Goal: Information Seeking & Learning: Learn about a topic

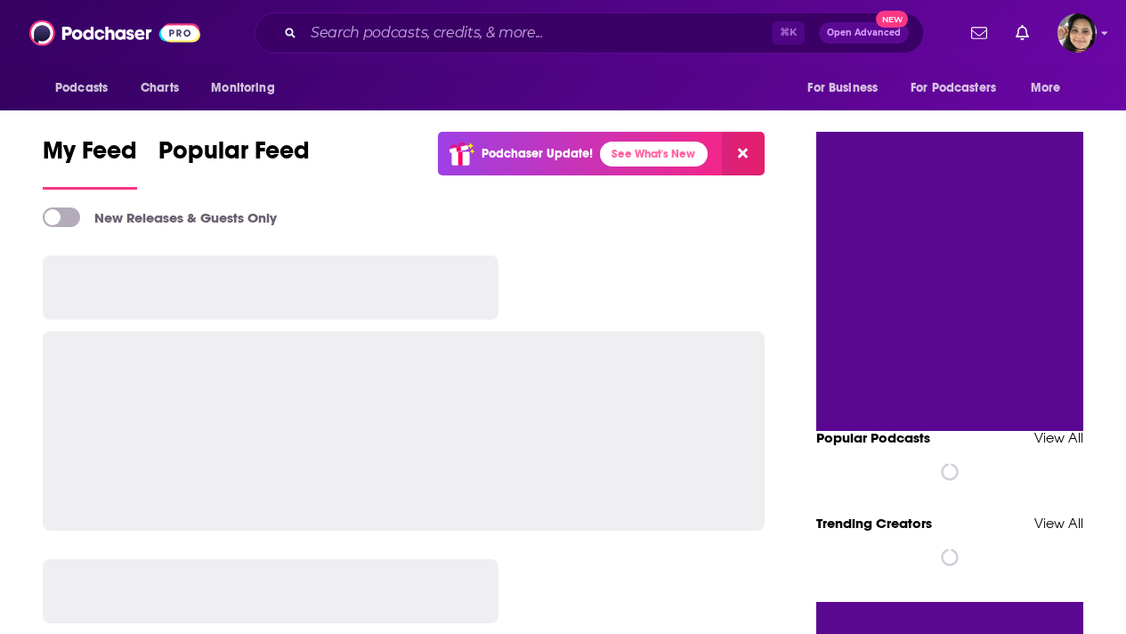
click at [447, 28] on input "Search podcasts, credits, & more..." at bounding box center [538, 33] width 468 height 28
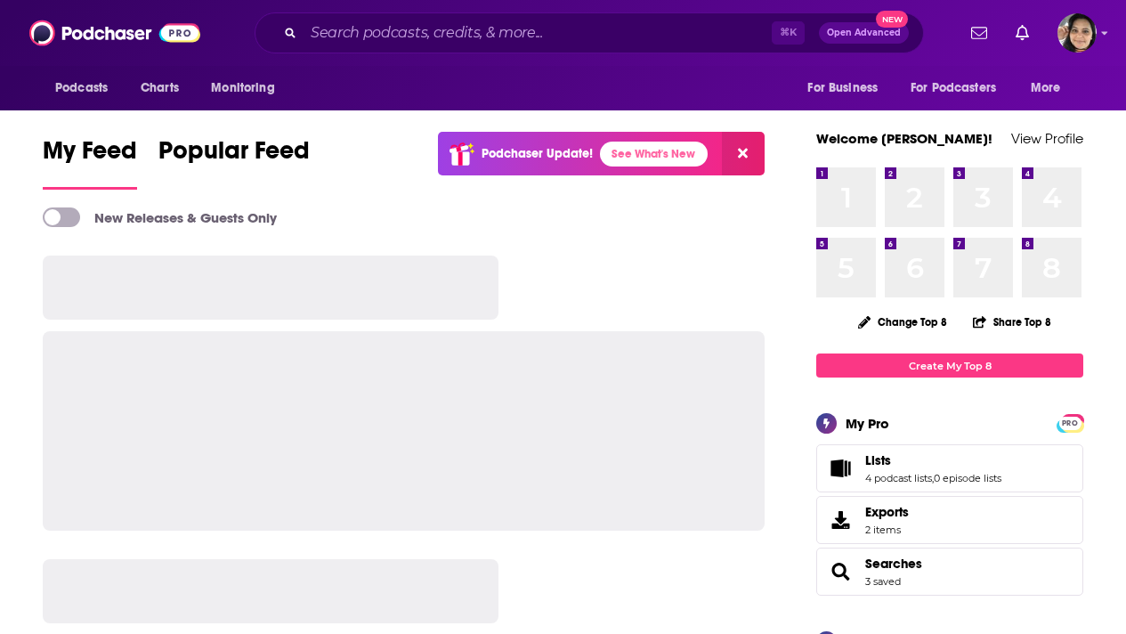
click at [424, 41] on input "Search podcasts, credits, & more..." at bounding box center [538, 33] width 468 height 28
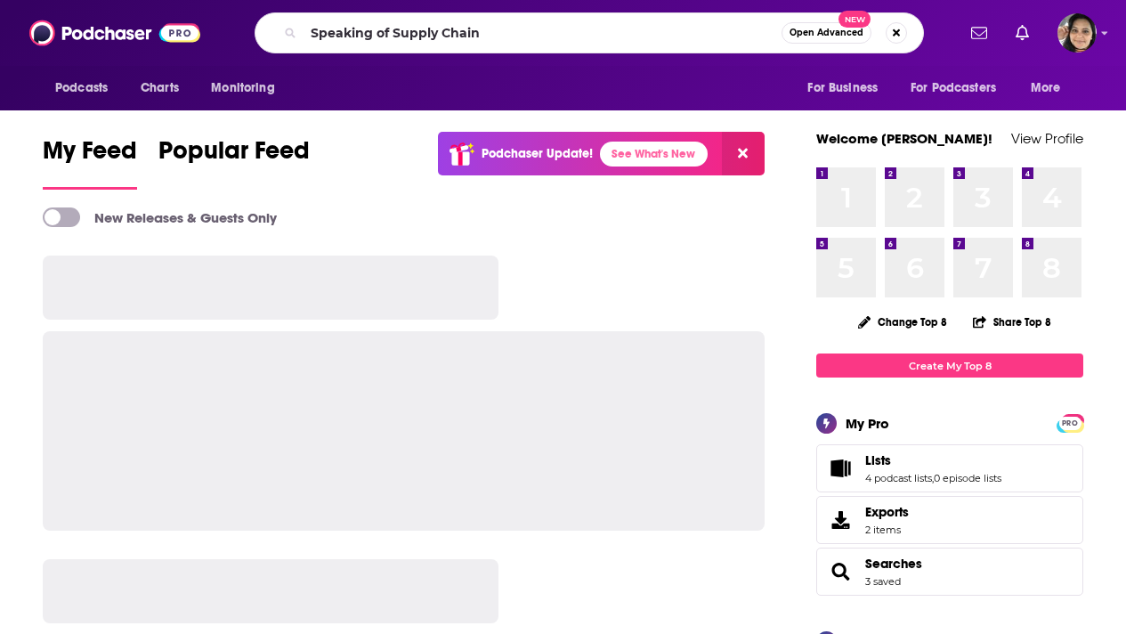
type input "Speaking of Supply Chain"
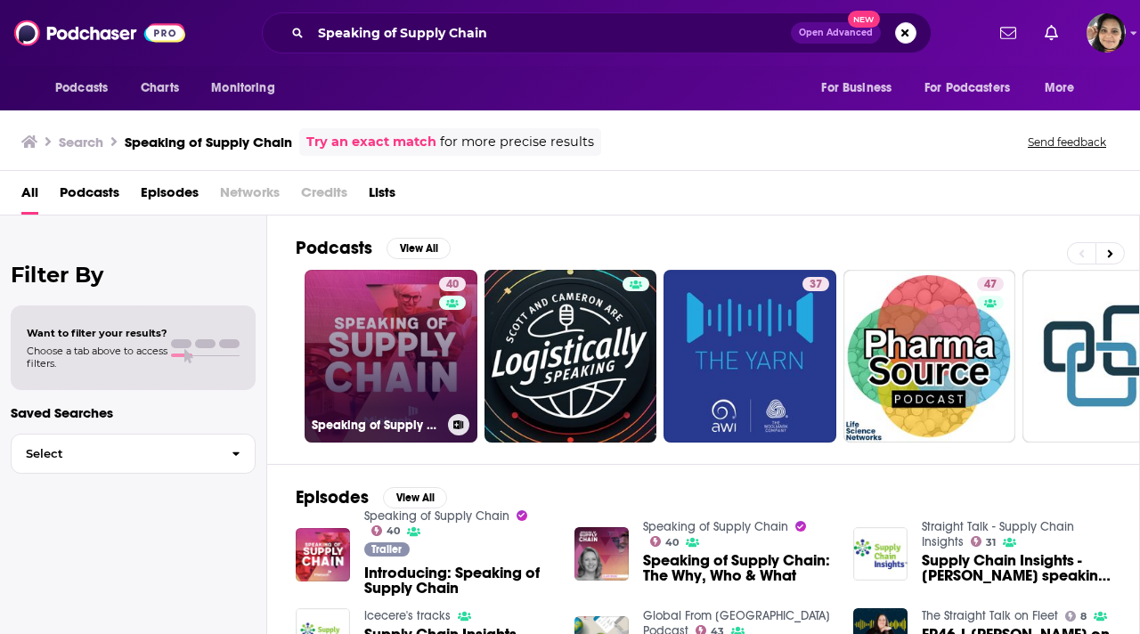
click at [371, 349] on link "40 Speaking of Supply Chain" at bounding box center [390, 356] width 173 height 173
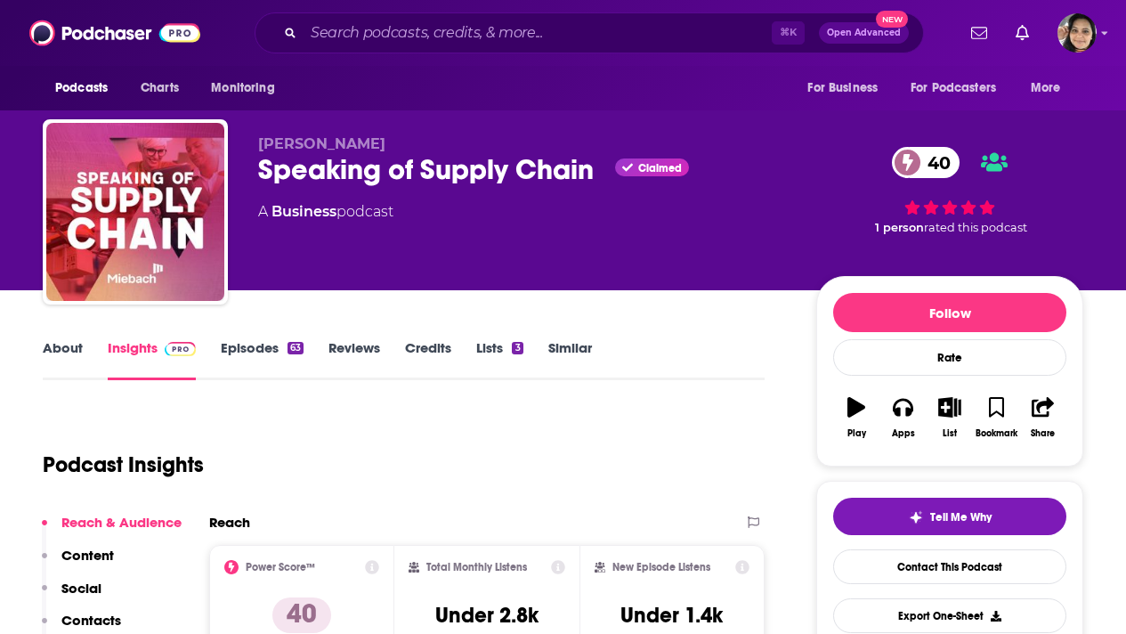
scroll to position [41, 0]
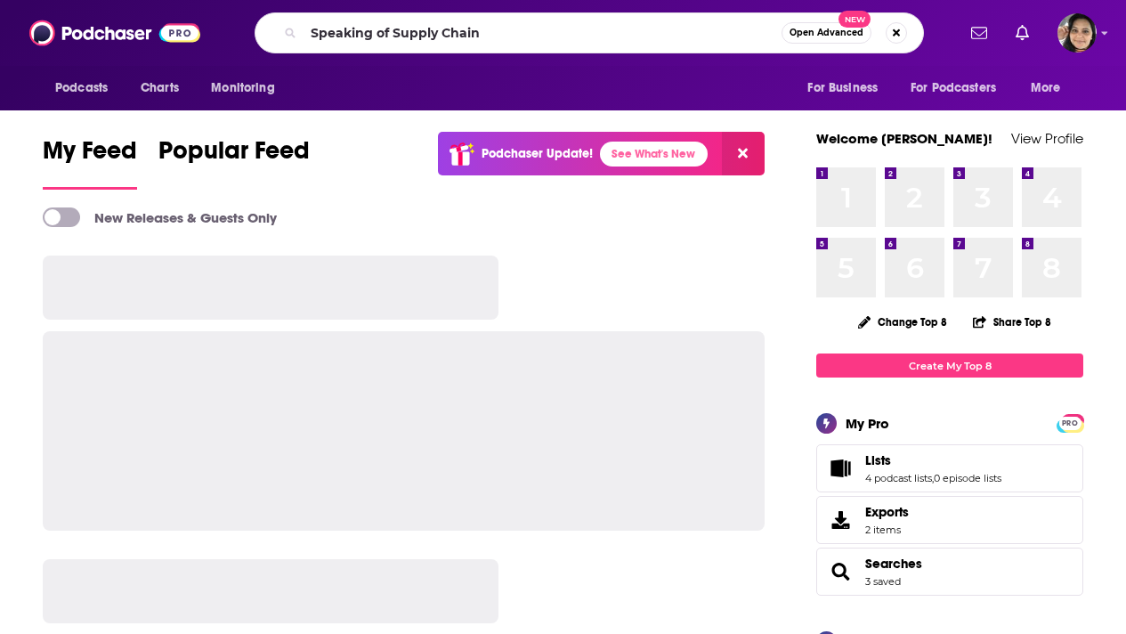
type input "Speaking of Supply Chain"
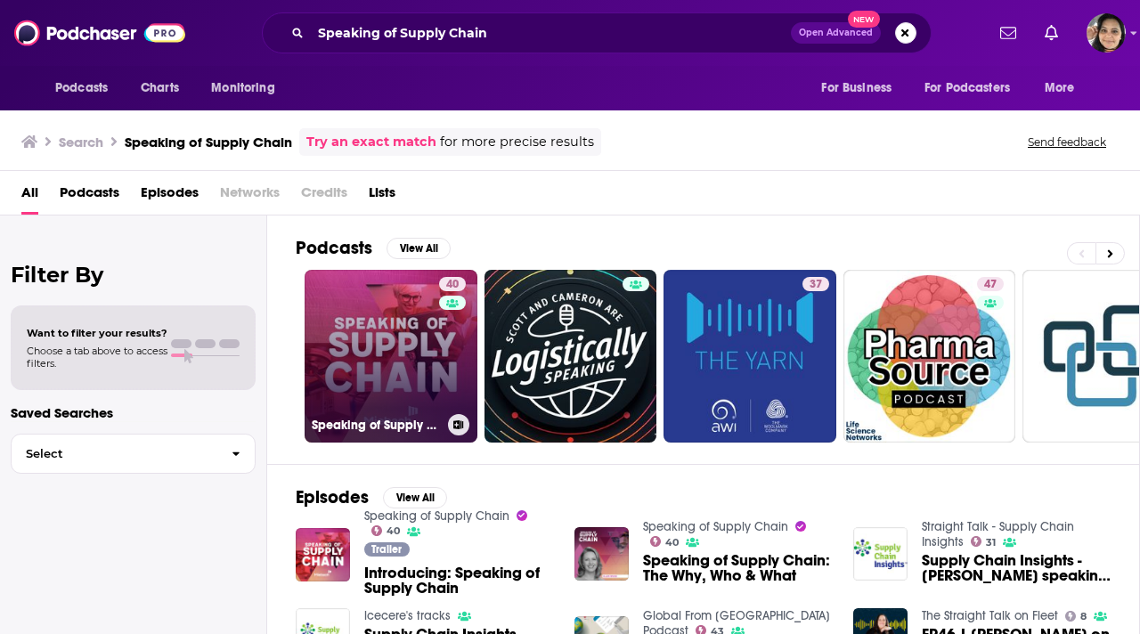
click at [392, 354] on link "40 Speaking of Supply Chain" at bounding box center [390, 356] width 173 height 173
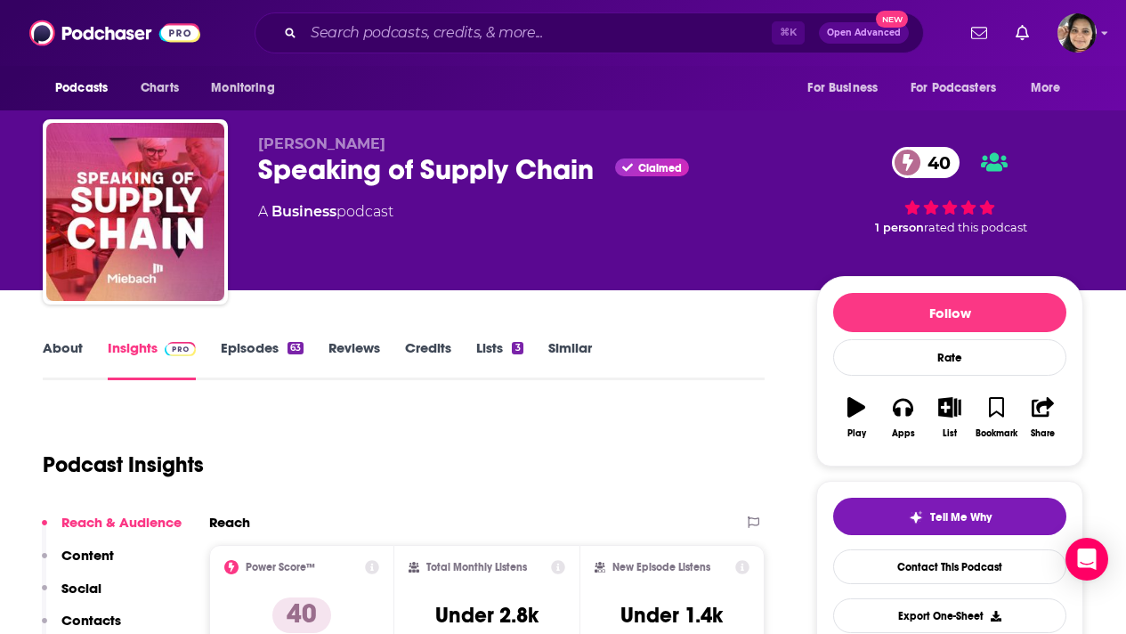
click at [65, 344] on link "About" at bounding box center [63, 359] width 40 height 41
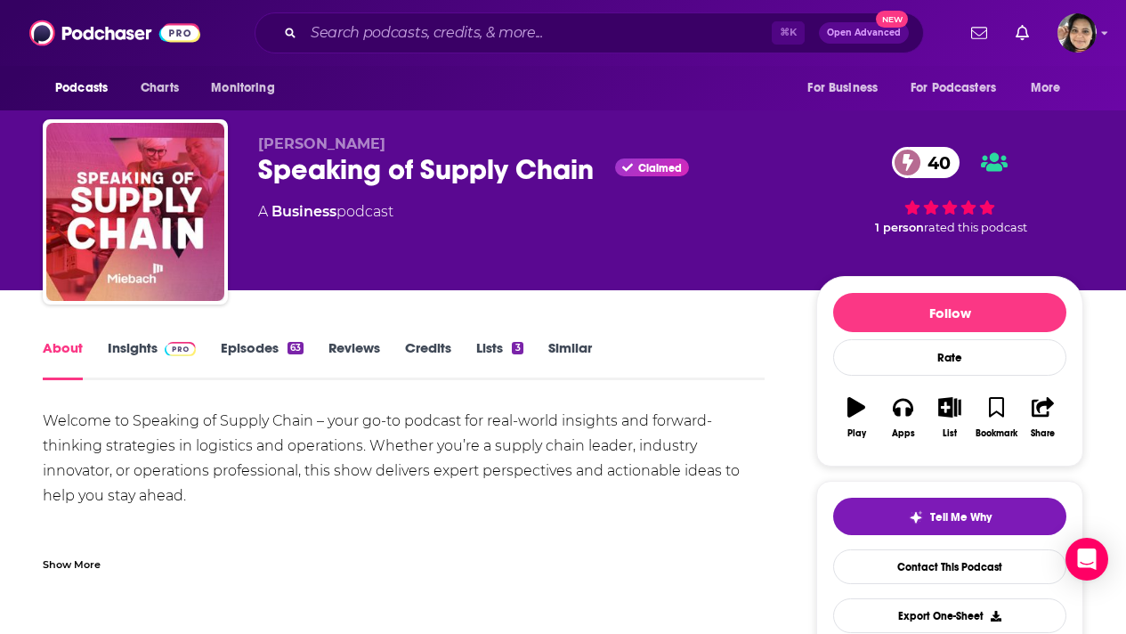
click at [64, 563] on div "Show More" at bounding box center [72, 563] width 58 height 17
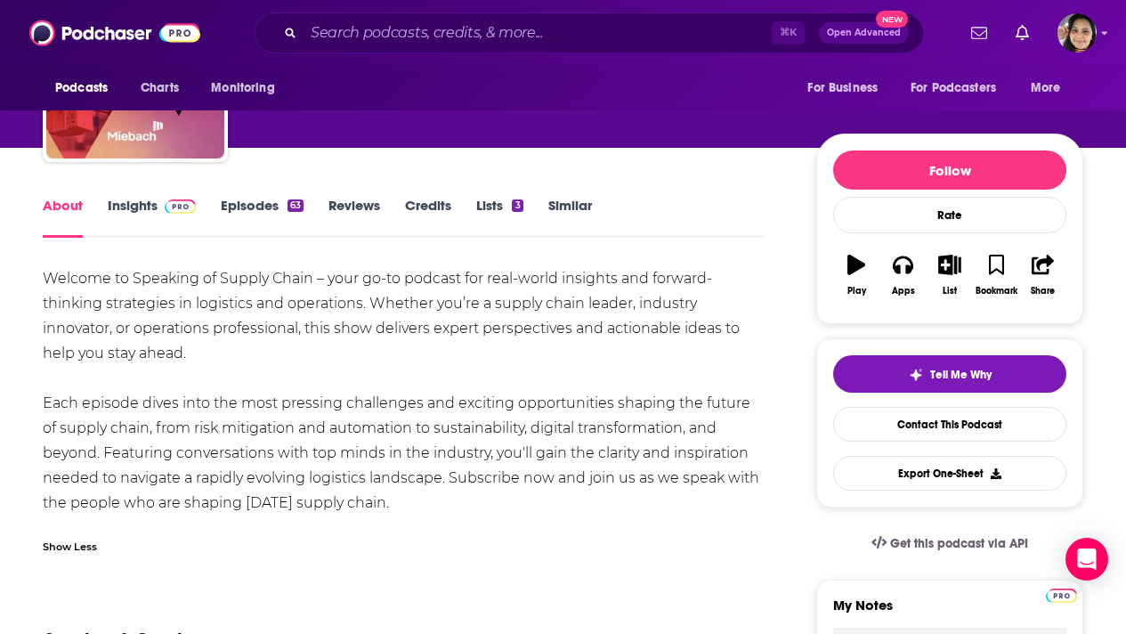
scroll to position [185, 0]
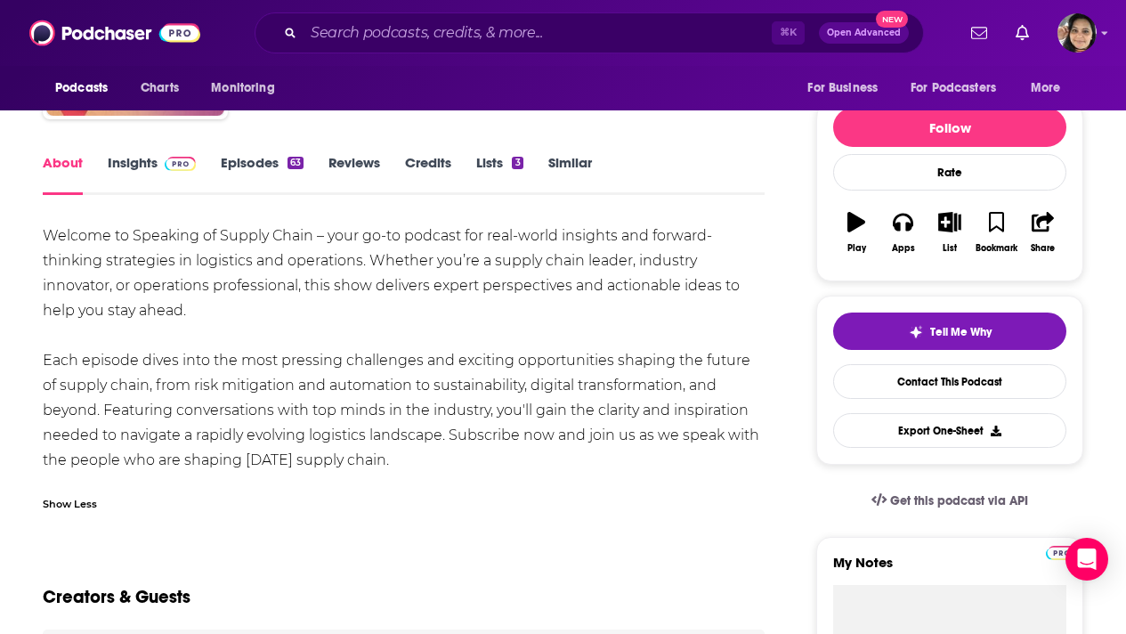
drag, startPoint x: 439, startPoint y: 462, endPoint x: 36, endPoint y: 242, distance: 459.4
copy div "Welcome to Speaking of Supply Chain – your go-to podcast for real-world insight…"
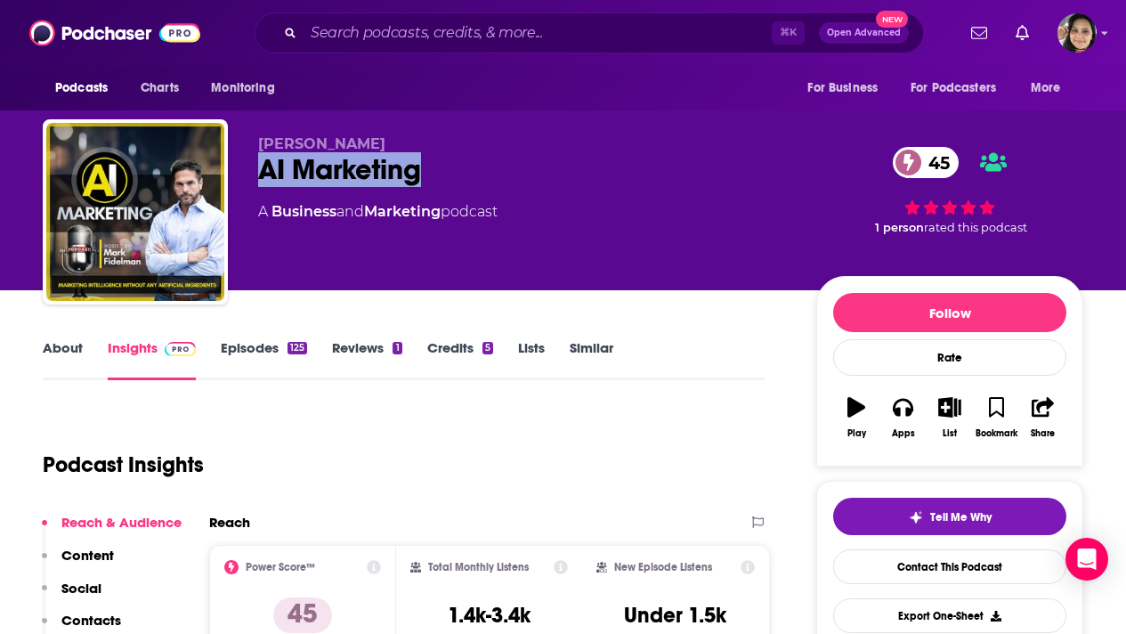
drag, startPoint x: 371, startPoint y: 173, endPoint x: 247, endPoint y: 178, distance: 124.8
click at [247, 178] on div "Mark Fidelman AI Marketing 45 A Business and Marketing podcast 45 1 person rate…" at bounding box center [563, 215] width 1041 height 192
copy h2 "AI Marketing"
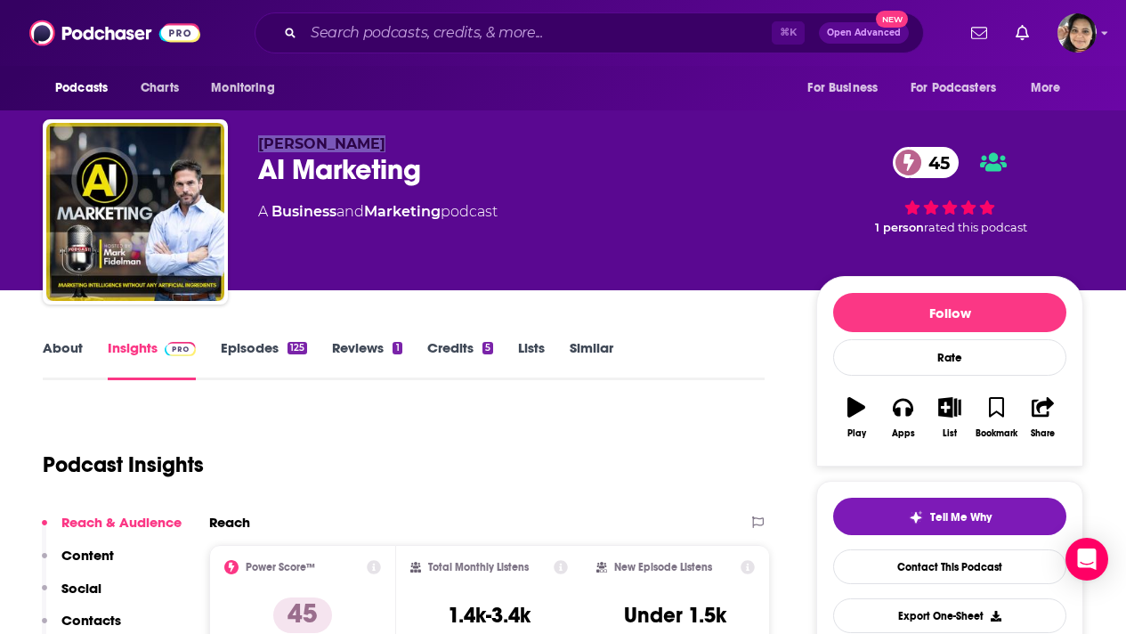
drag, startPoint x: 366, startPoint y: 142, endPoint x: 250, endPoint y: 148, distance: 115.9
click at [250, 148] on div "Mark Fidelman AI Marketing 45 A Business and Marketing podcast 45 1 person rate…" at bounding box center [563, 215] width 1041 height 192
copy span "Mark Fidelman"
